Goal: Transaction & Acquisition: Obtain resource

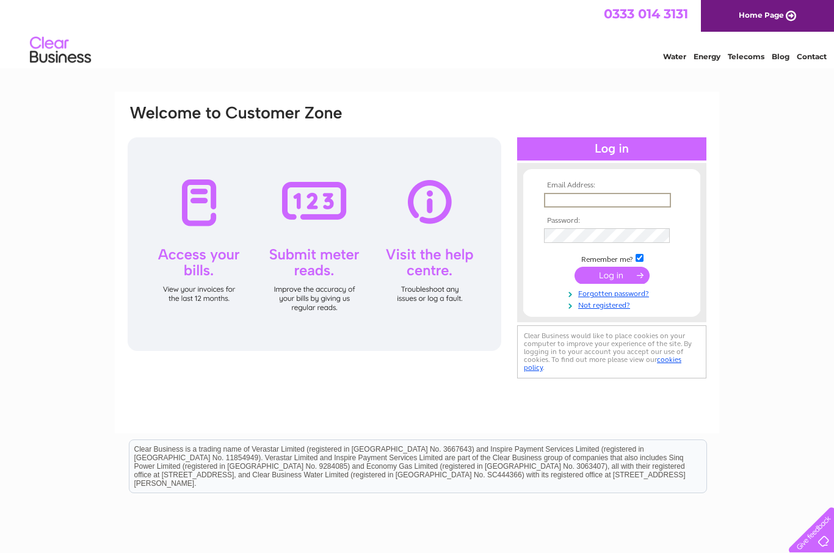
type input "david.gemmell6@btopenworld.com"
click at [612, 276] on input "submit" at bounding box center [611, 275] width 75 height 17
click at [610, 279] on input "submit" at bounding box center [611, 274] width 75 height 17
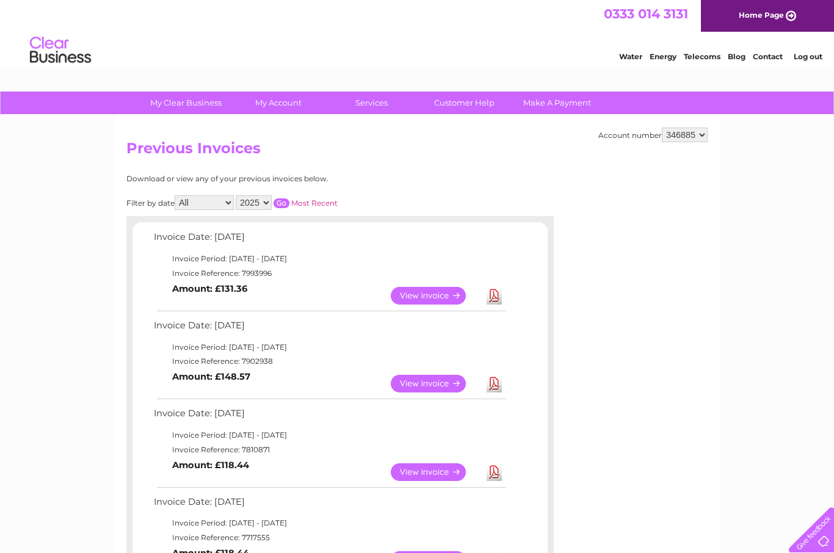
click at [427, 292] on link "View" at bounding box center [436, 296] width 90 height 18
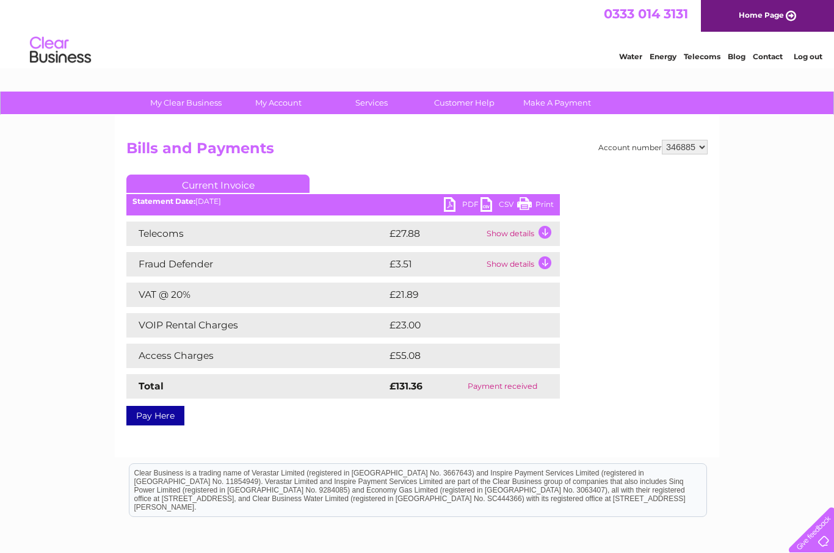
click at [447, 204] on link "PDF" at bounding box center [462, 206] width 37 height 18
